Goal: Task Accomplishment & Management: Manage account settings

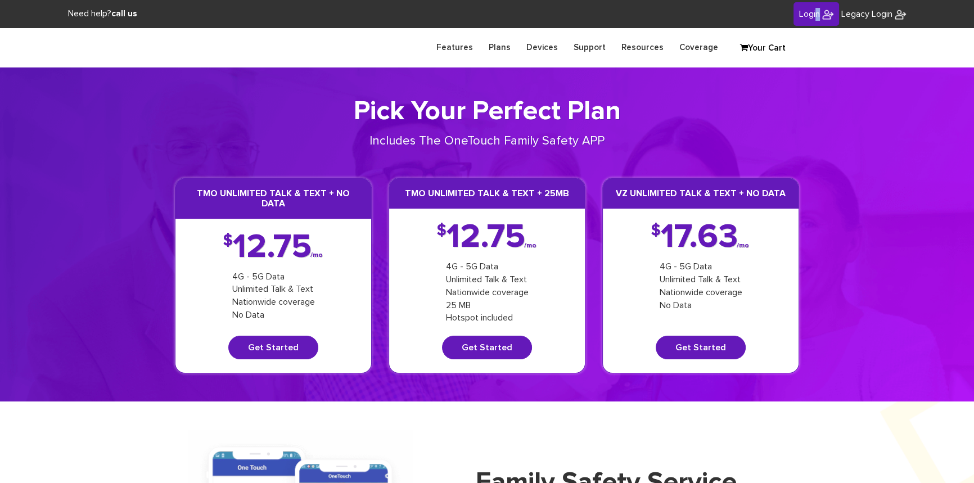
click at [816, 20] on link "Login" at bounding box center [817, 14] width 46 height 24
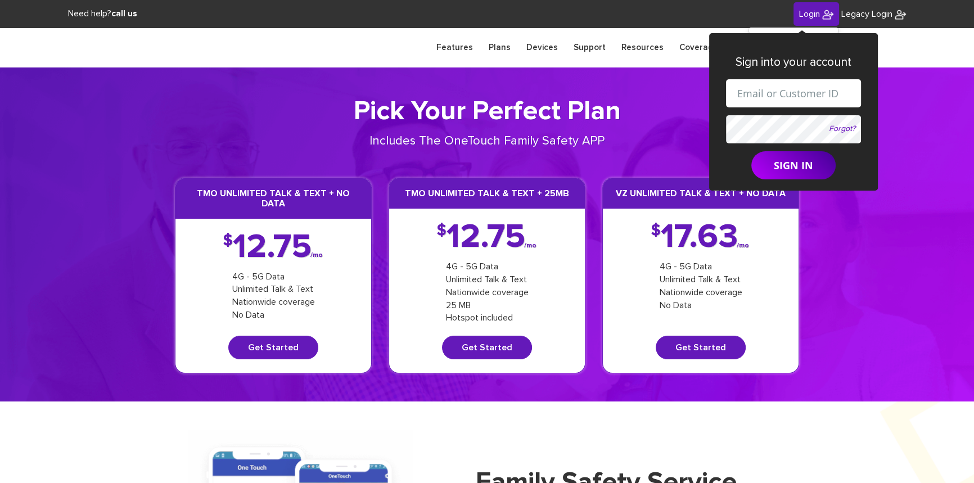
click at [784, 81] on input "text" at bounding box center [793, 93] width 135 height 28
paste input "shgy9700+8453522722@gmail.com"
type input "shgy9700+8453522722@gmail.com"
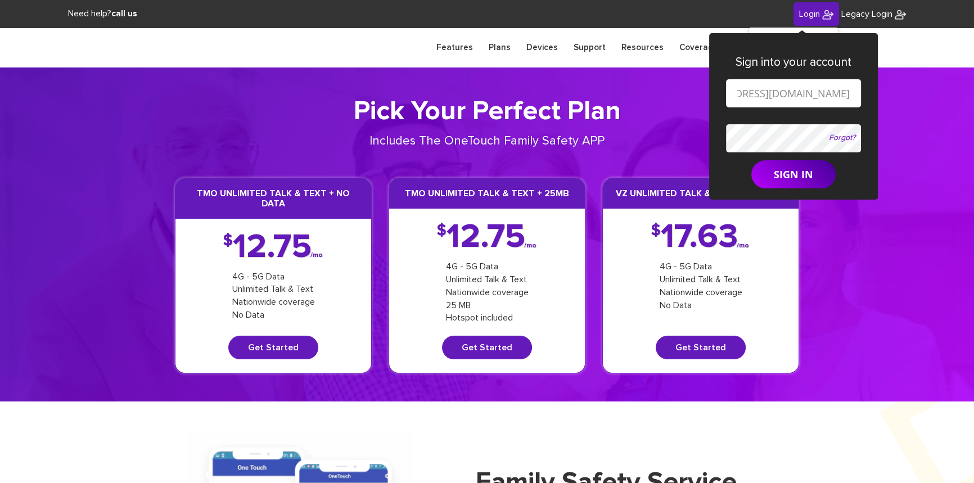
scroll to position [0, 0]
click at [779, 179] on button "SIGN IN" at bounding box center [794, 174] width 84 height 28
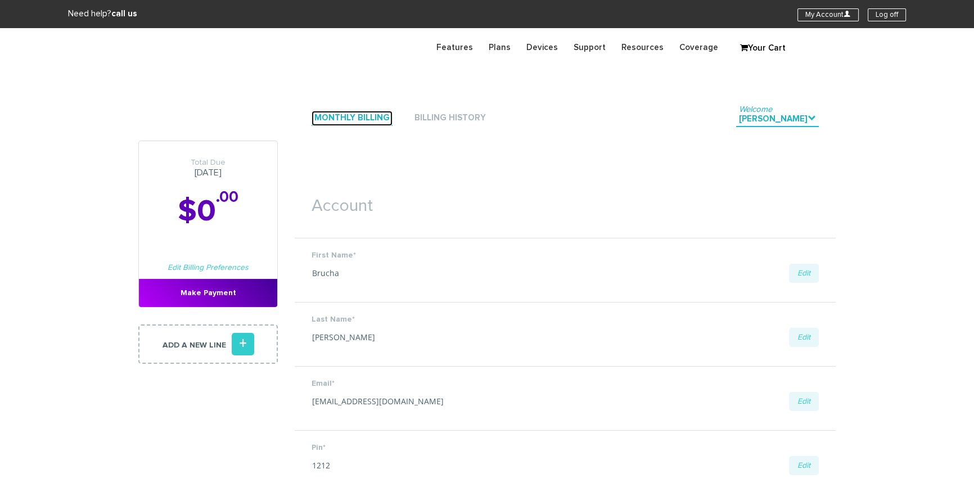
click at [360, 113] on link "Monthly Billing" at bounding box center [352, 118] width 81 height 15
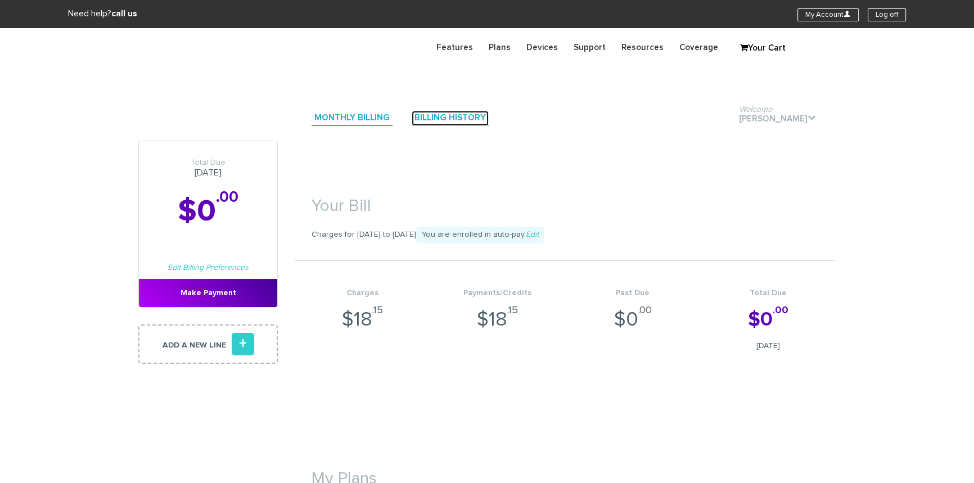
click at [463, 120] on link "Billing History" at bounding box center [450, 118] width 77 height 15
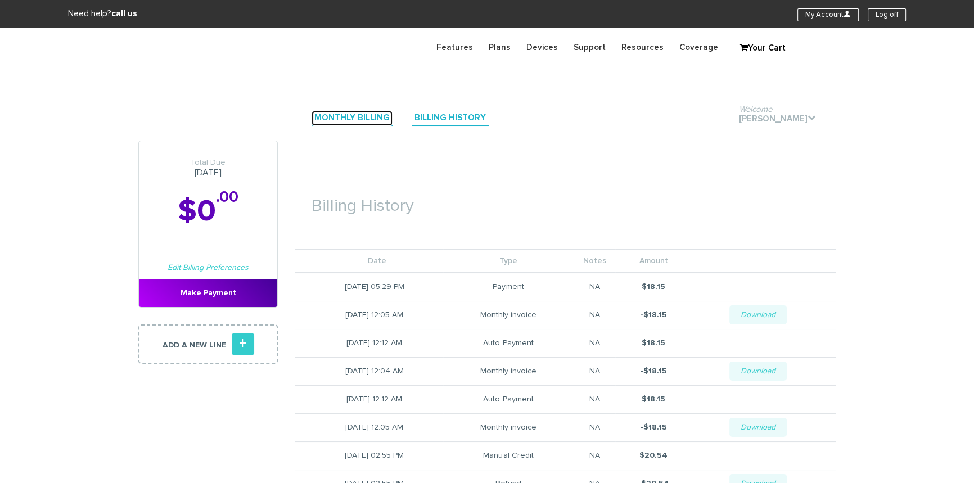
click at [367, 122] on link "Monthly Billing" at bounding box center [352, 118] width 81 height 15
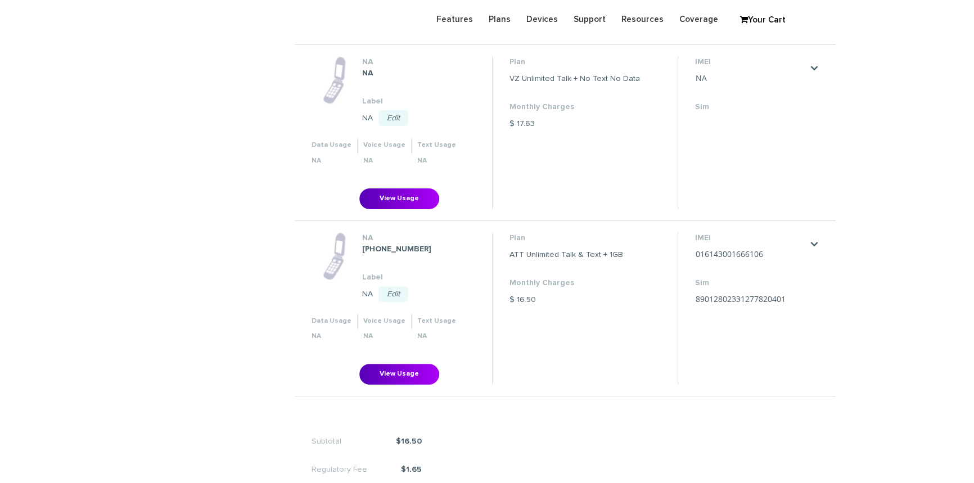
scroll to position [409, 0]
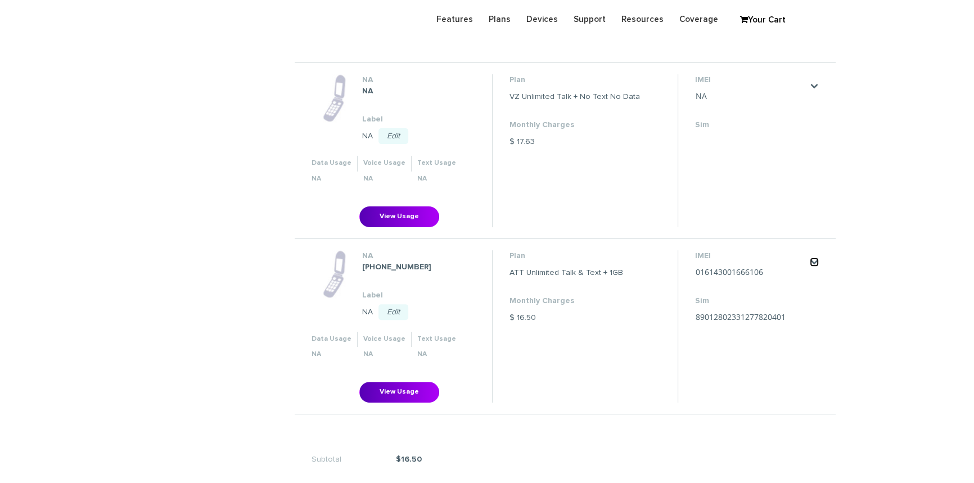
click at [817, 258] on link "." at bounding box center [814, 262] width 9 height 9
click at [842, 201] on section "Monthly Billing Billing History Welcome [PERSON_NAME] . Total Due [DATE] $0 .00…" at bounding box center [487, 112] width 974 height 987
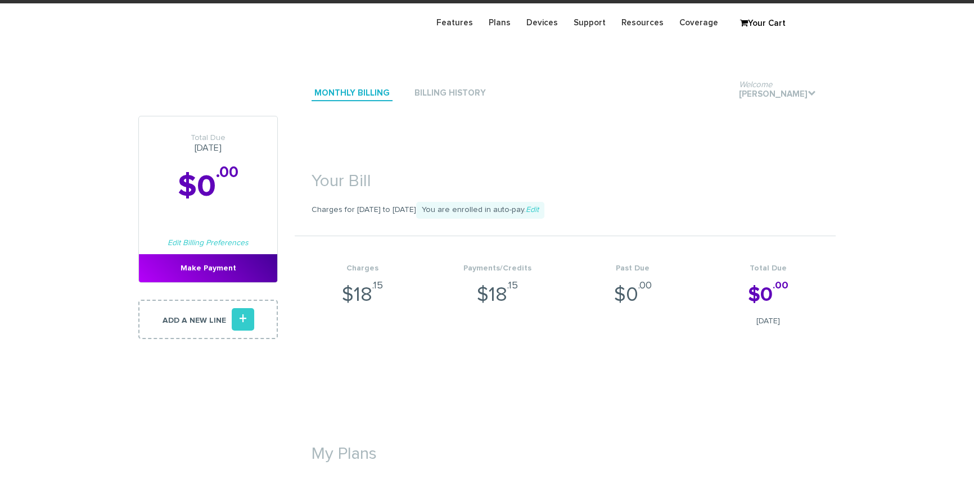
scroll to position [0, 0]
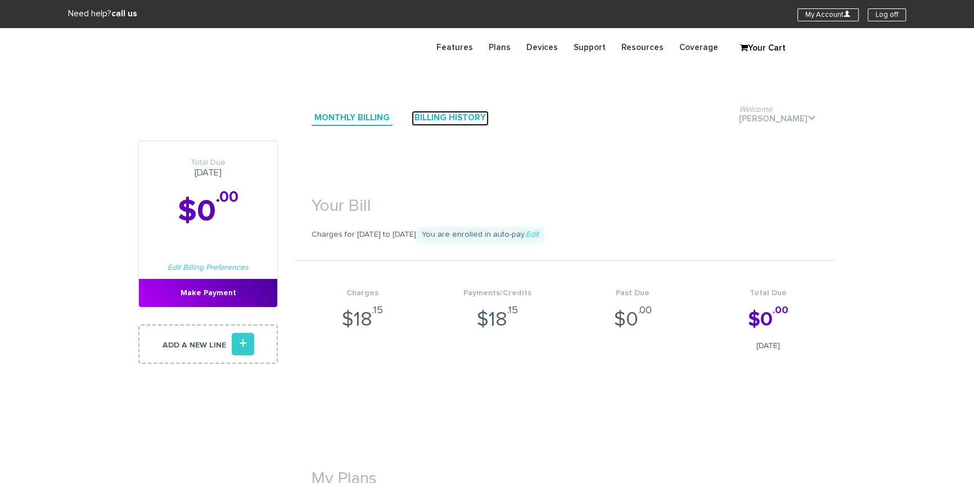
click at [465, 122] on link "Billing History" at bounding box center [450, 118] width 77 height 15
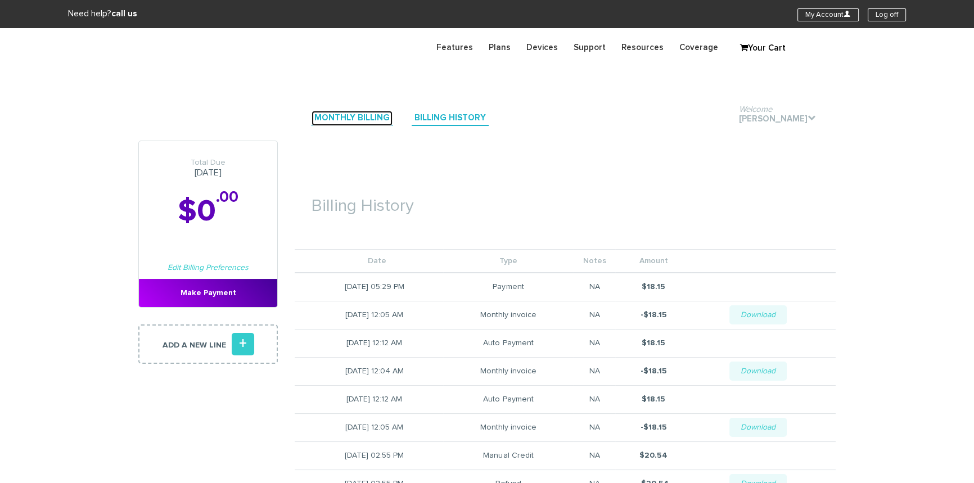
click at [357, 118] on link "Monthly Billing" at bounding box center [352, 118] width 81 height 15
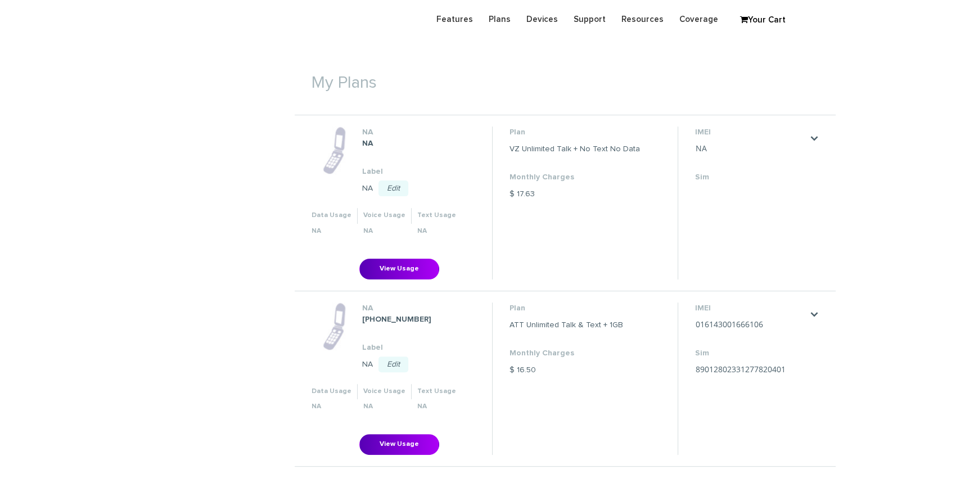
scroll to position [358, 0]
